Goal: Task Accomplishment & Management: Manage account settings

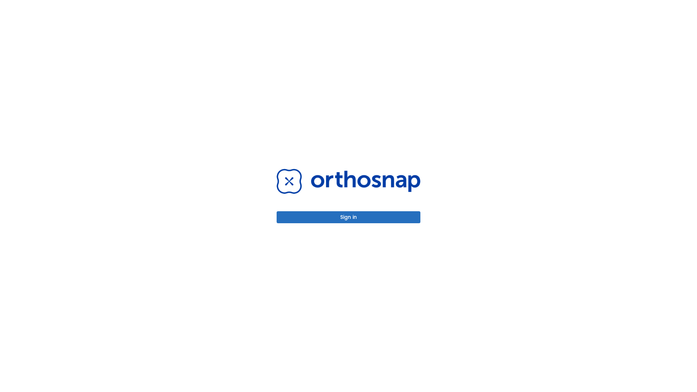
click at [348, 217] on button "Sign in" at bounding box center [349, 217] width 144 height 12
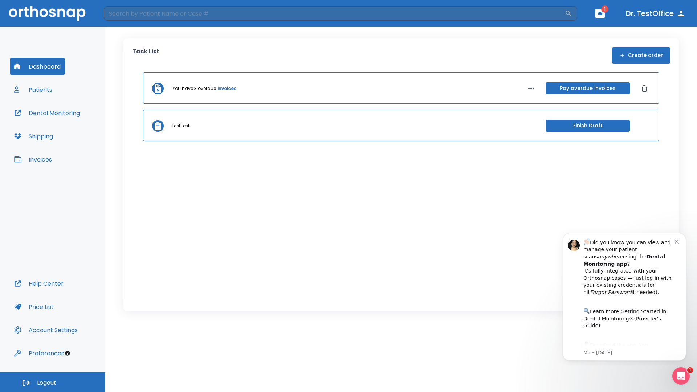
click at [53, 382] on span "Logout" at bounding box center [46, 383] width 19 height 8
